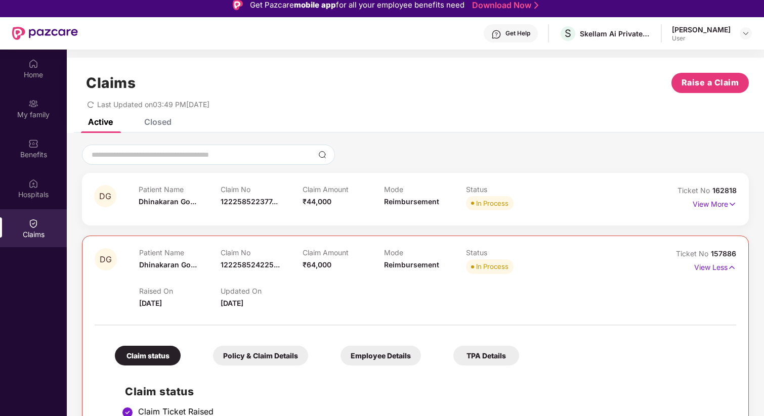
scroll to position [74, 0]
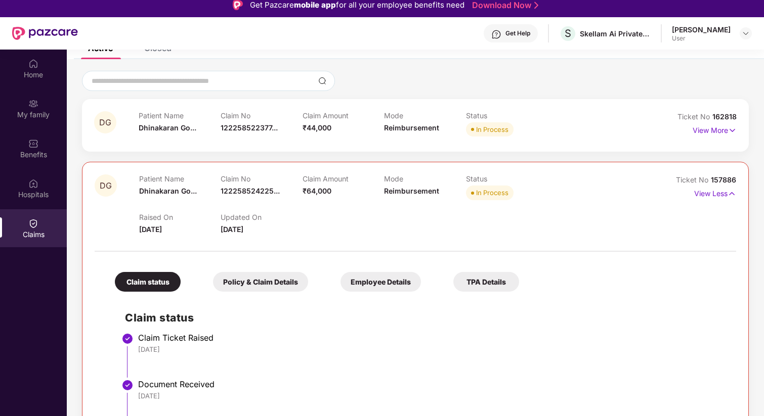
click at [243, 228] on span "[DATE]" at bounding box center [232, 229] width 23 height 9
click at [706, 193] on p "View Less" at bounding box center [715, 193] width 42 height 14
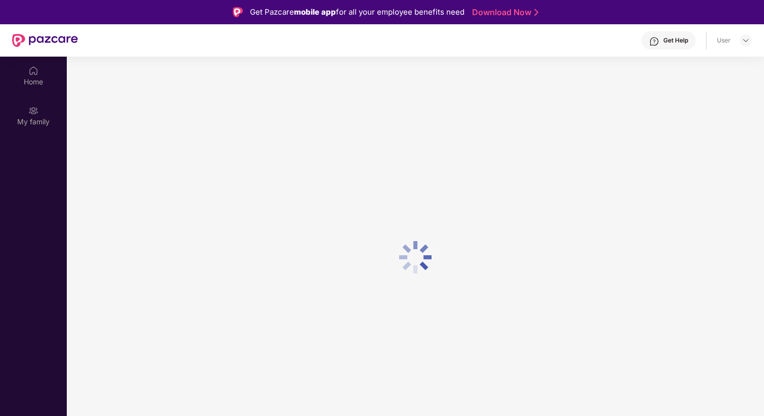
scroll to position [7, 0]
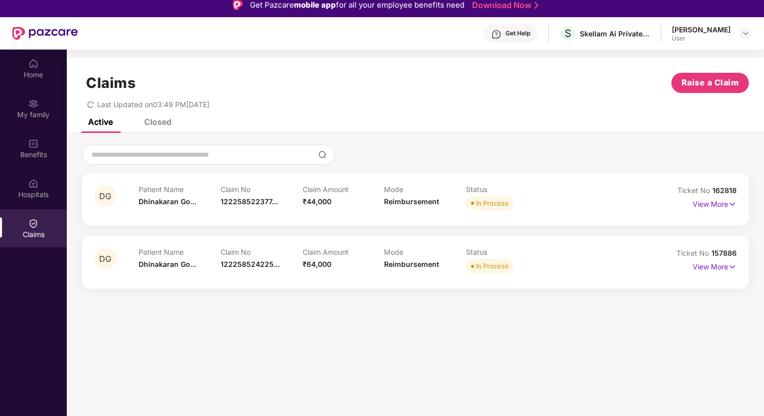
click at [283, 271] on div "Claim No 122258524225..." at bounding box center [262, 262] width 82 height 28
click at [257, 264] on span "122258524225..." at bounding box center [250, 264] width 59 height 9
click at [237, 259] on div "Claim No 122258524225..." at bounding box center [262, 262] width 82 height 28
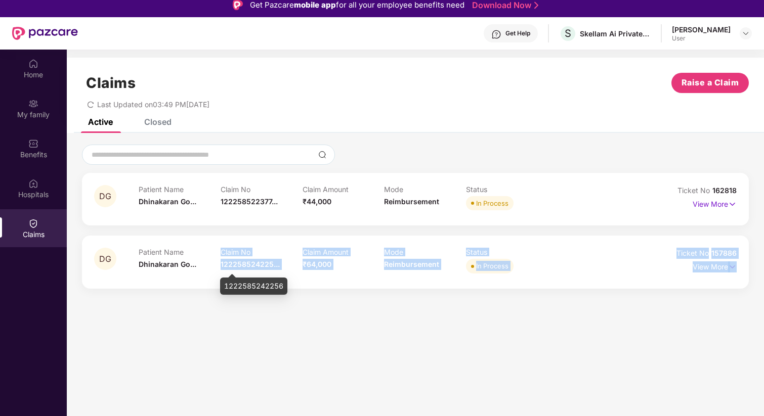
drag, startPoint x: 218, startPoint y: 264, endPoint x: 282, endPoint y: 271, distance: 64.6
click at [282, 272] on body "Get Pazcare mobile app for all your employee benefits need Download Now Get Hel…" at bounding box center [382, 201] width 764 height 416
click at [348, 289] on div "DG Patient Name [PERSON_NAME]... Claim No 122258522377... Claim Amount ₹44,000 …" at bounding box center [415, 216] width 697 height 166
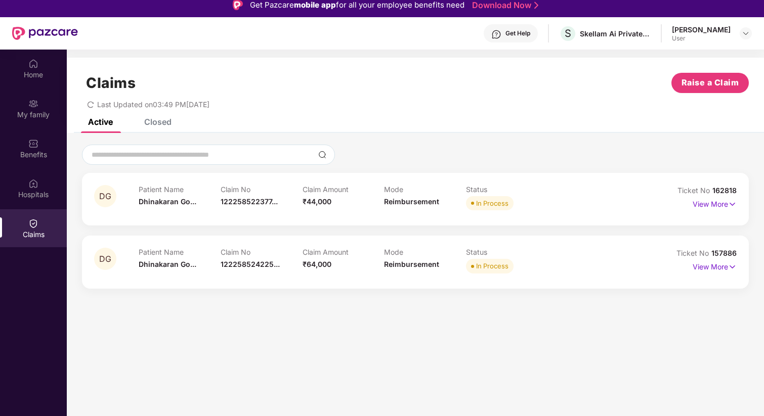
click at [152, 120] on div "Closed" at bounding box center [157, 122] width 27 height 10
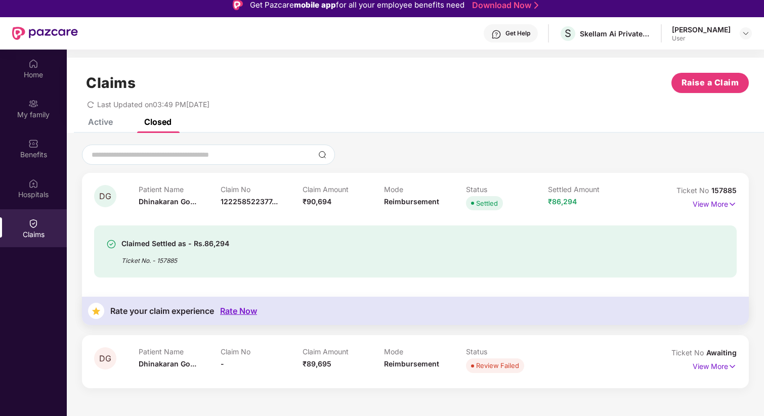
click at [96, 120] on div "Active" at bounding box center [100, 122] width 25 height 10
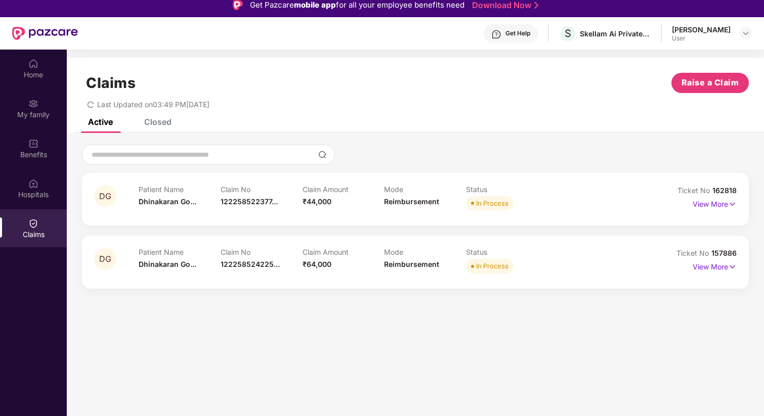
click at [91, 100] on span "redo" at bounding box center [90, 104] width 7 height 9
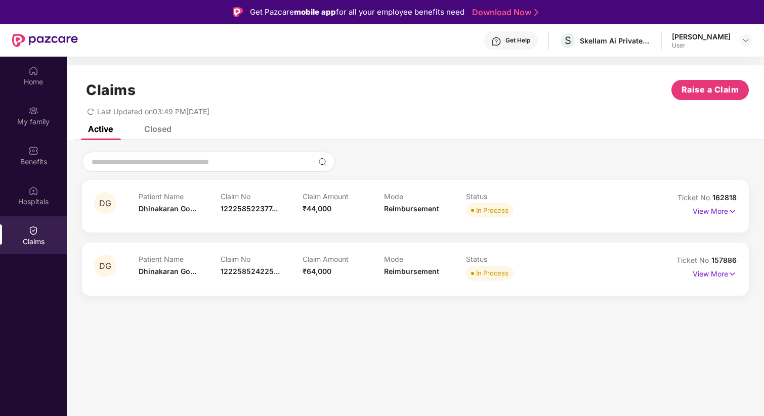
click at [491, 39] on img at bounding box center [496, 41] width 10 height 10
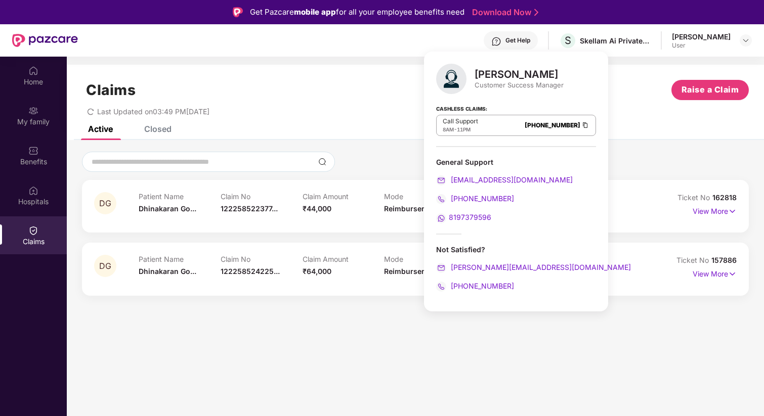
click at [491, 39] on img at bounding box center [496, 41] width 10 height 10
